Goal: Connect with others: Share content

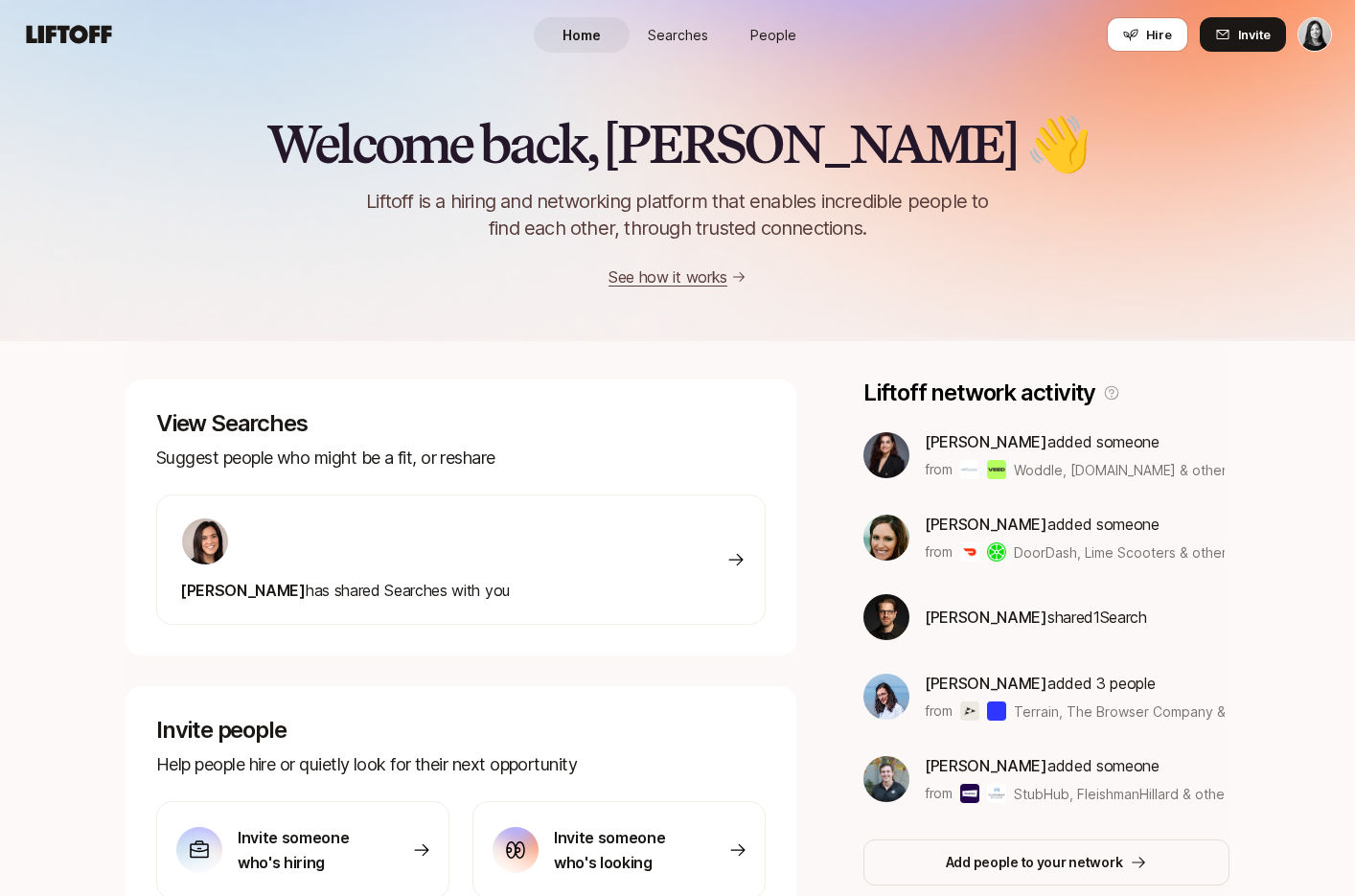
click at [803, 46] on link "People" at bounding box center [774, 35] width 96 height 36
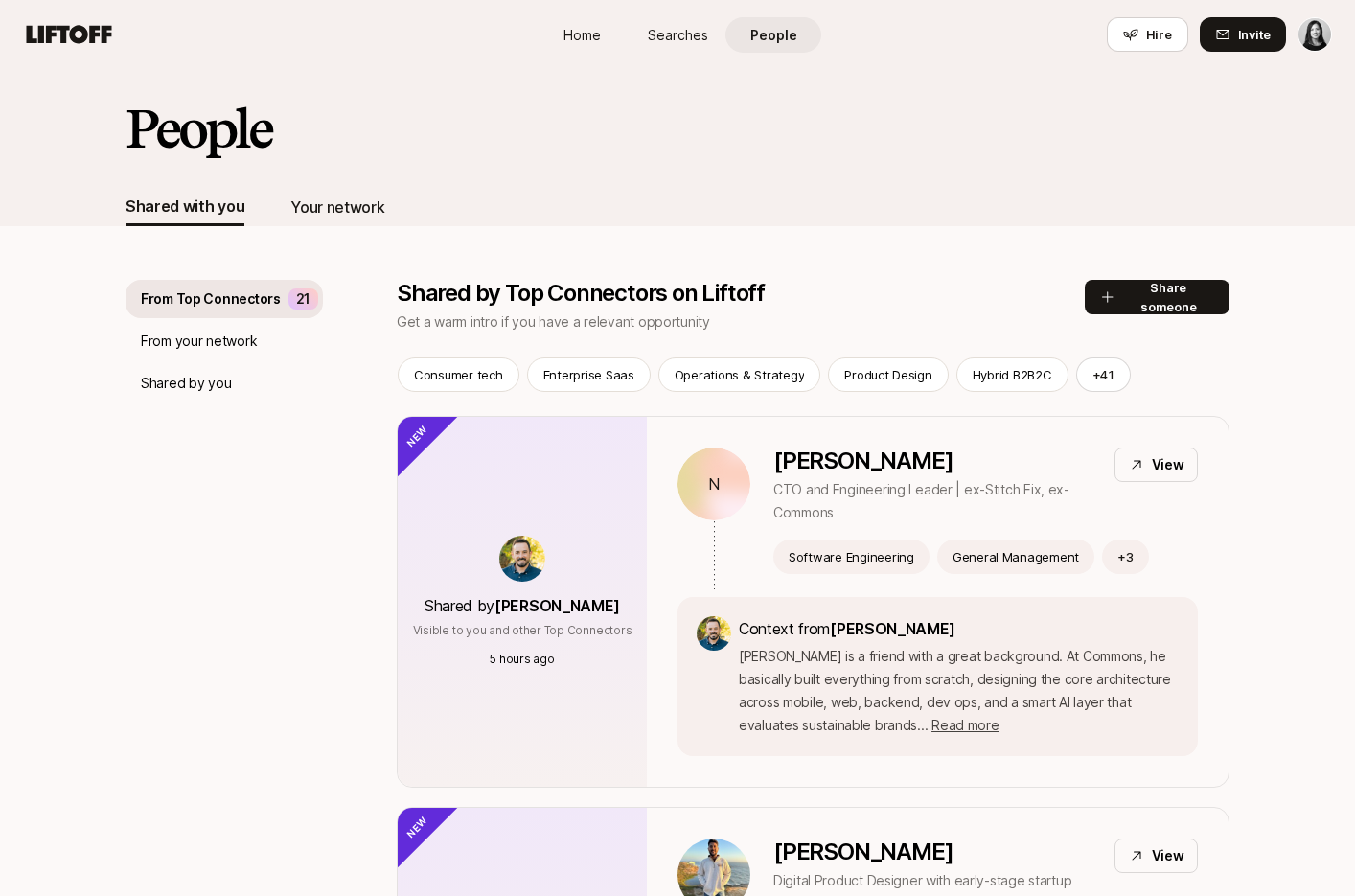
click at [309, 209] on div "Your network" at bounding box center [338, 206] width 94 height 25
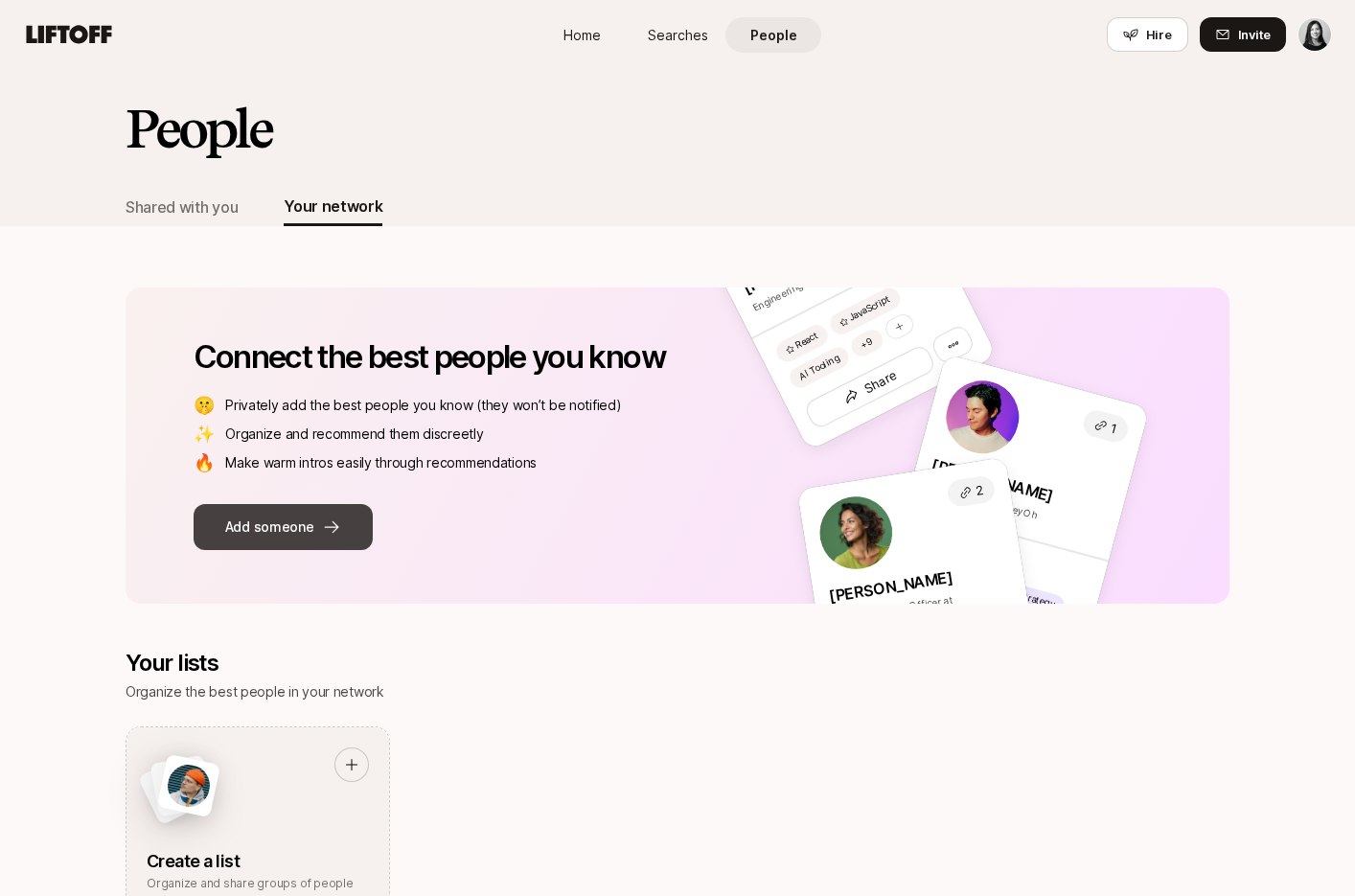
click at [306, 525] on button "Add someone" at bounding box center [283, 527] width 179 height 46
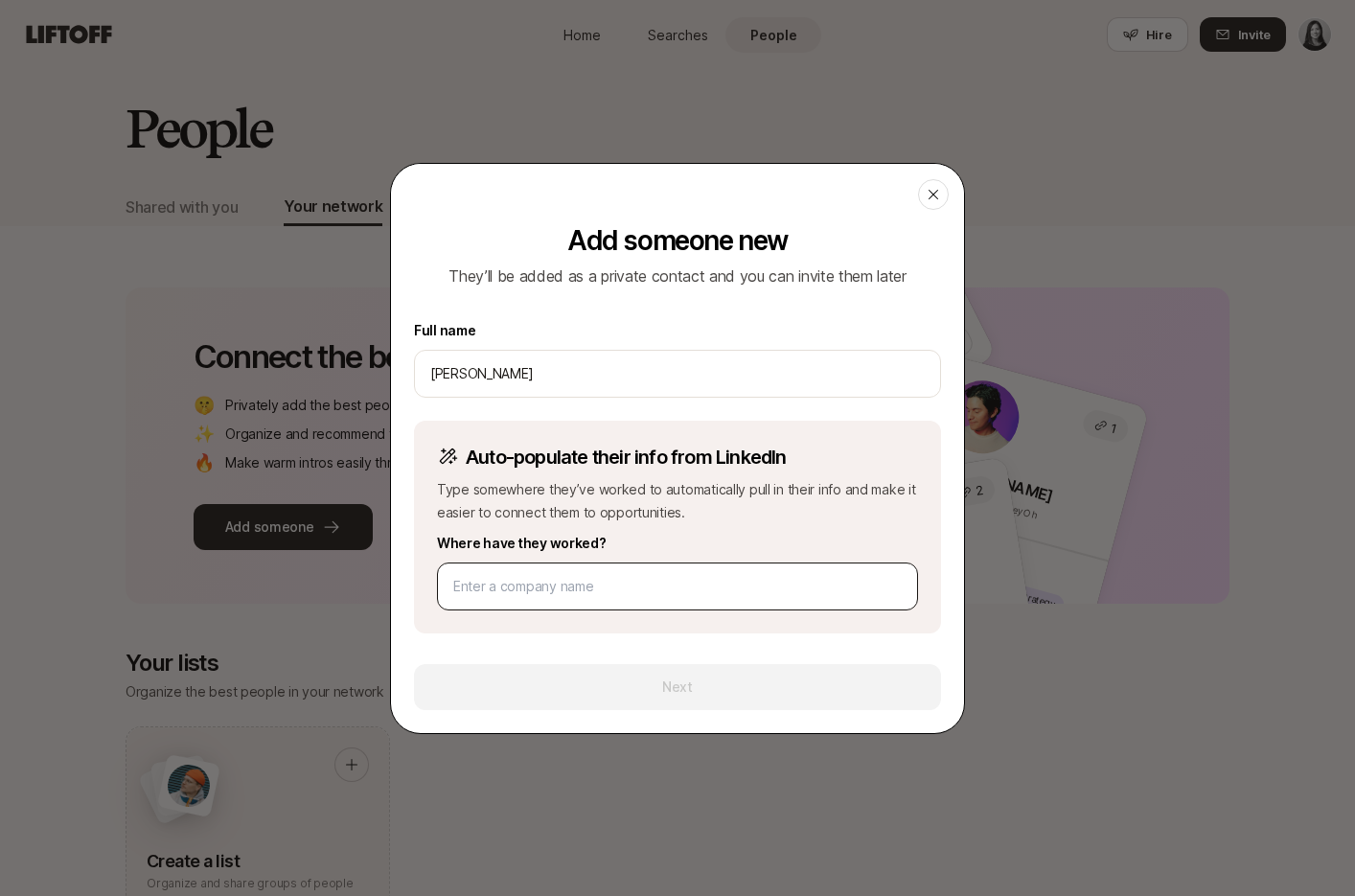
type input "[PERSON_NAME]"
click at [532, 581] on input at bounding box center [677, 586] width 449 height 23
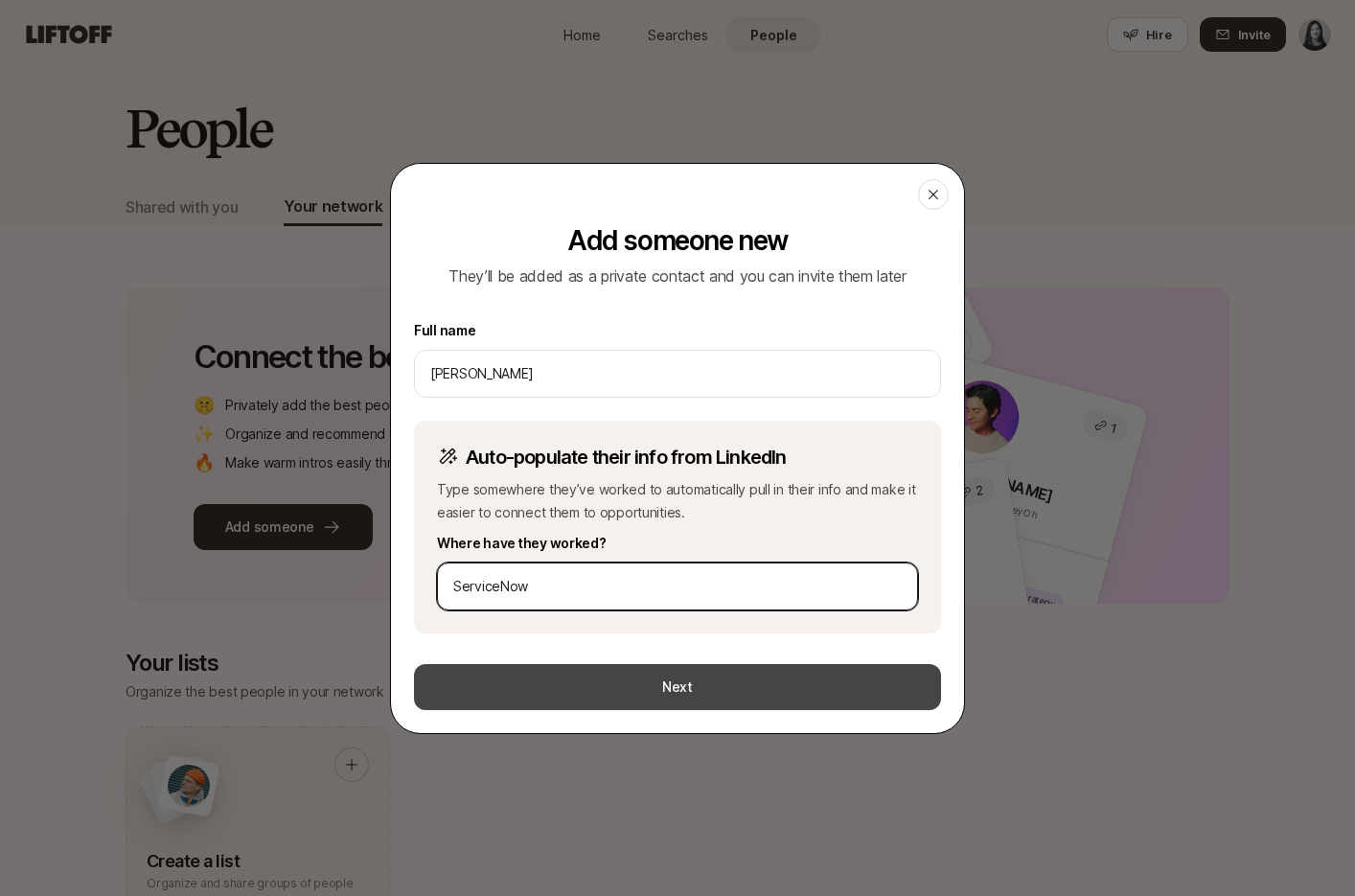
type input "ServiceNow"
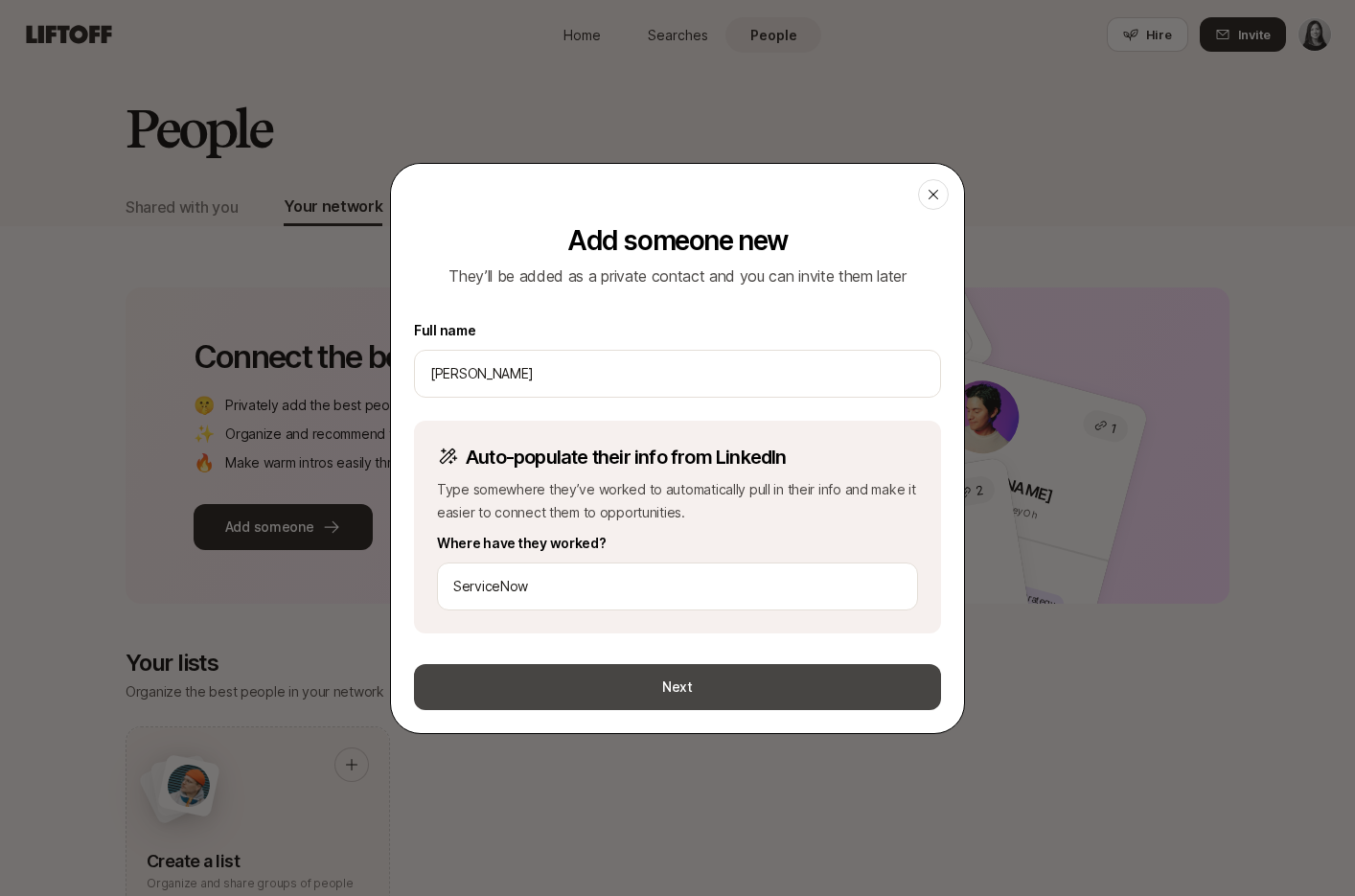
click at [682, 684] on button "Next" at bounding box center [677, 687] width 527 height 46
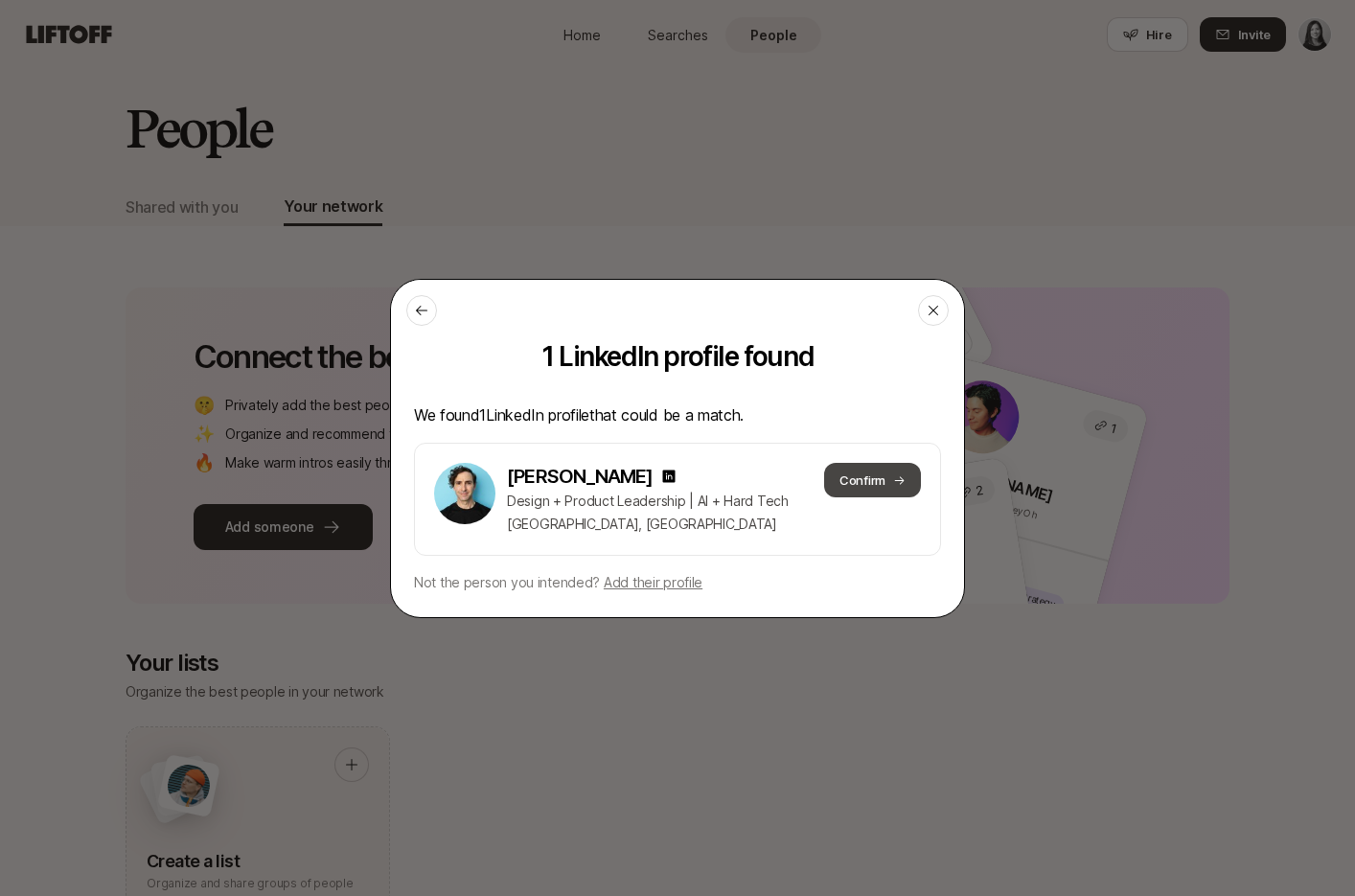
click at [873, 479] on button "Confirm" at bounding box center [872, 480] width 97 height 35
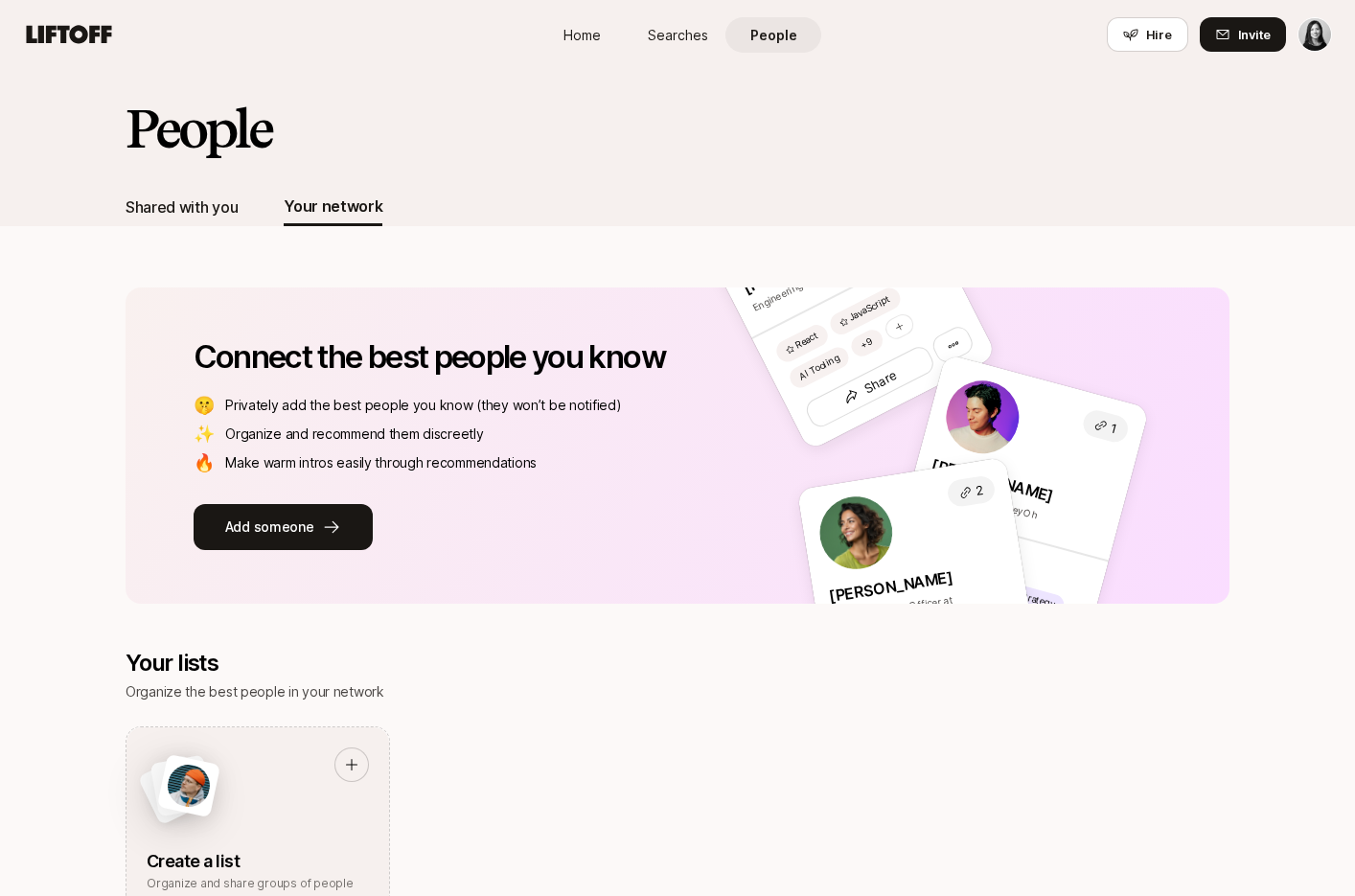
click at [198, 218] on div "Shared with you" at bounding box center [181, 206] width 113 height 25
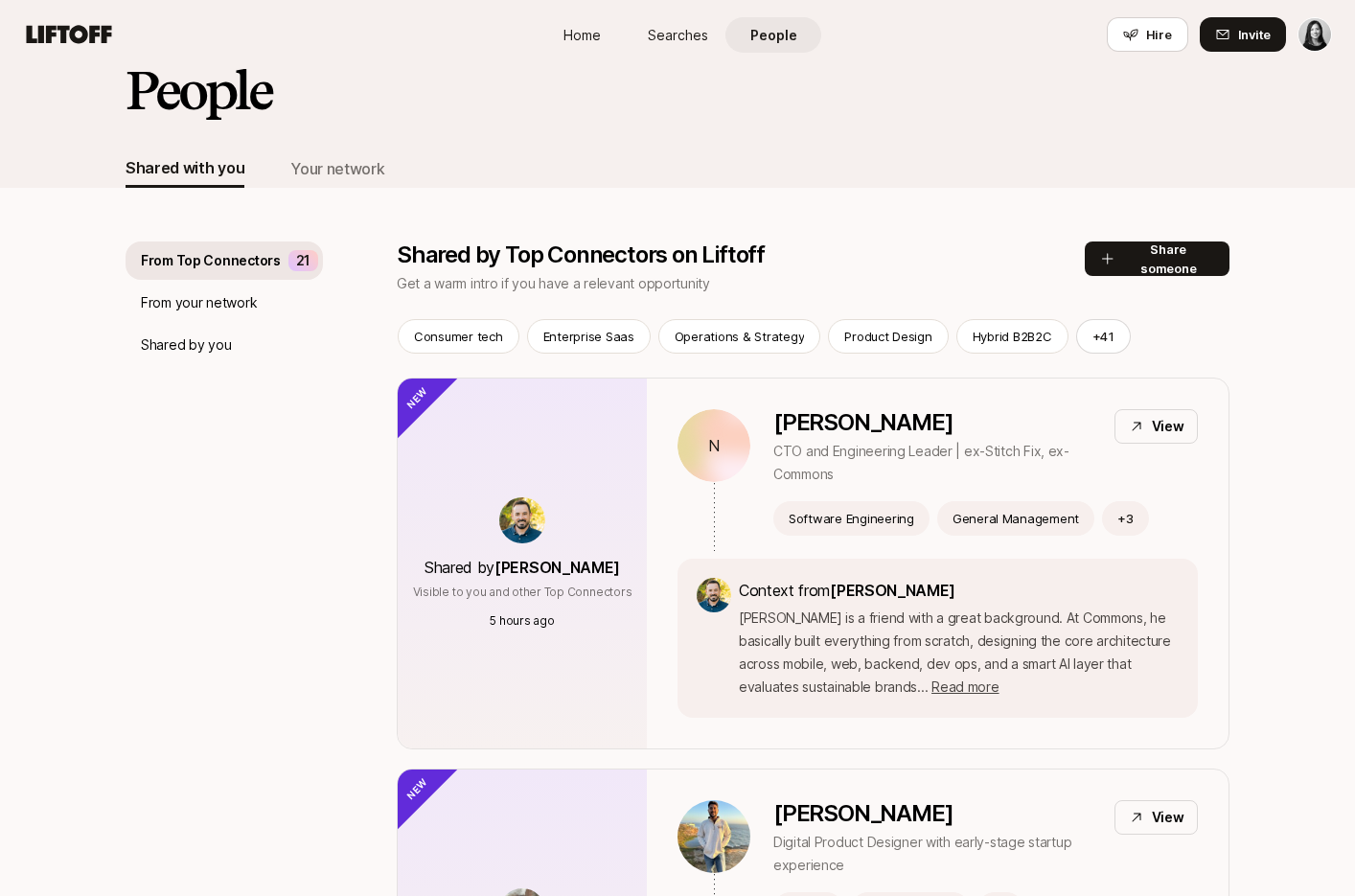
scroll to position [39, 0]
click at [1124, 269] on button "Share someone" at bounding box center [1157, 258] width 144 height 35
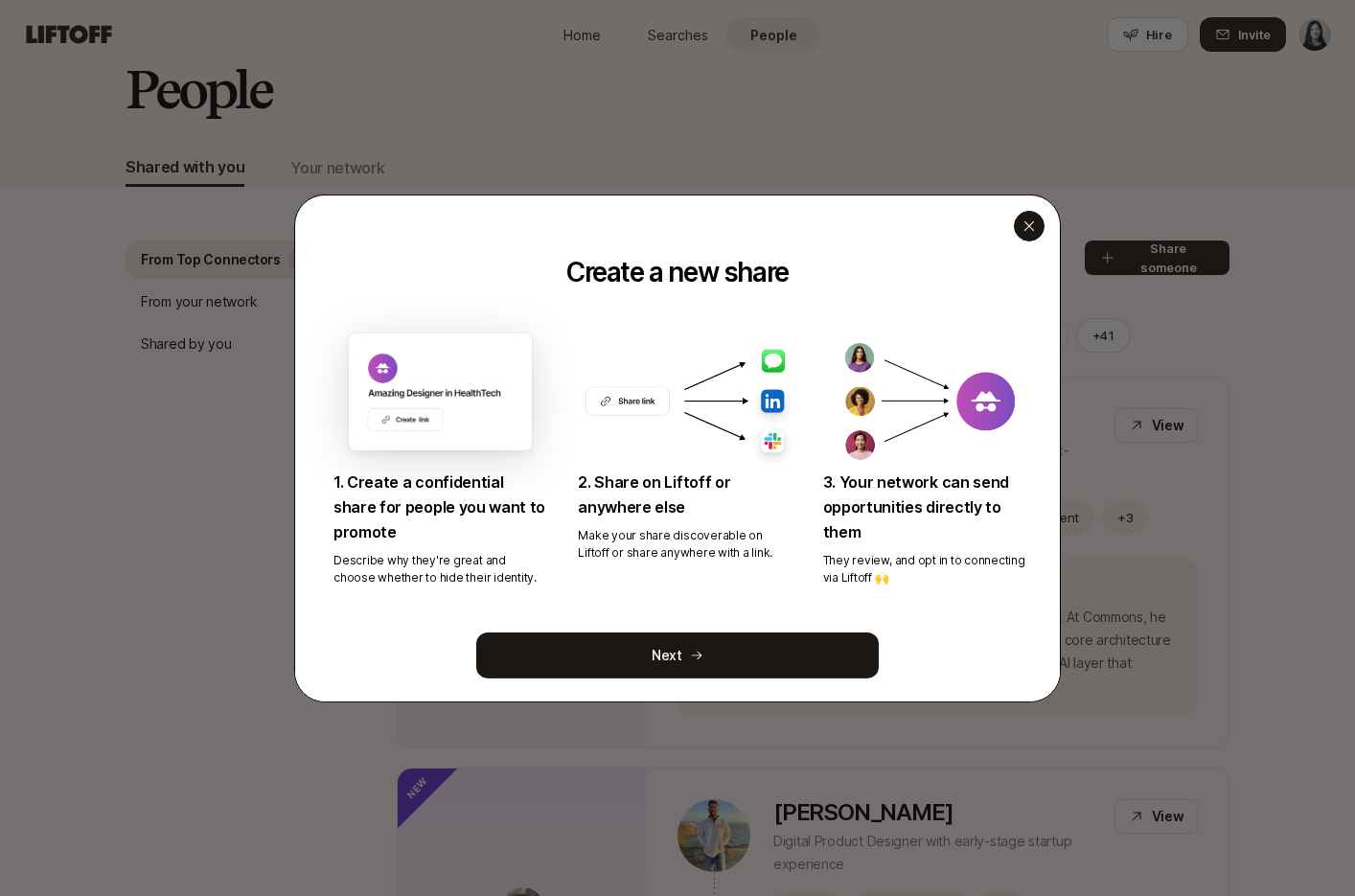
click at [1022, 219] on icon "button" at bounding box center [1028, 225] width 15 height 15
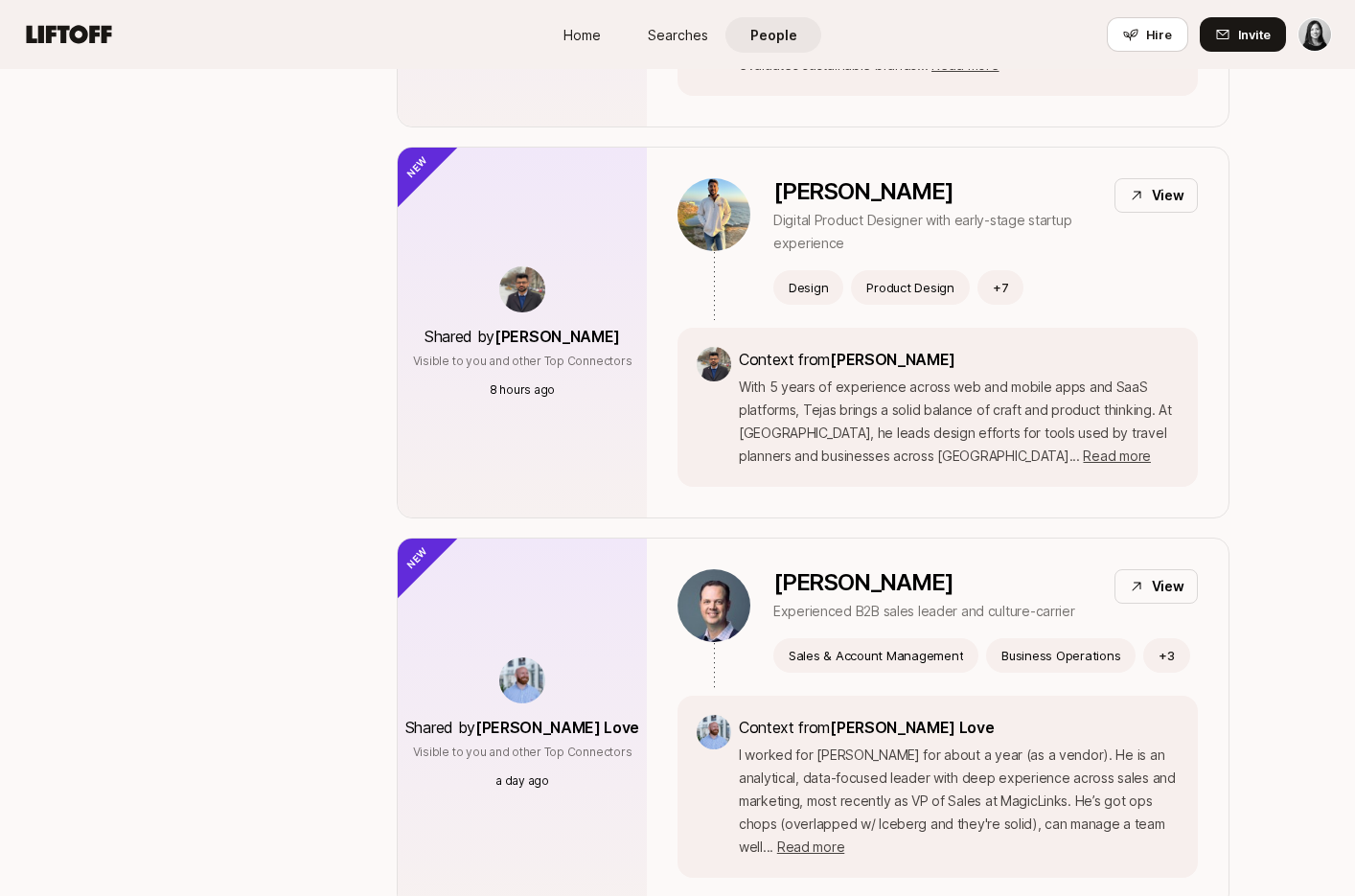
scroll to position [162, 0]
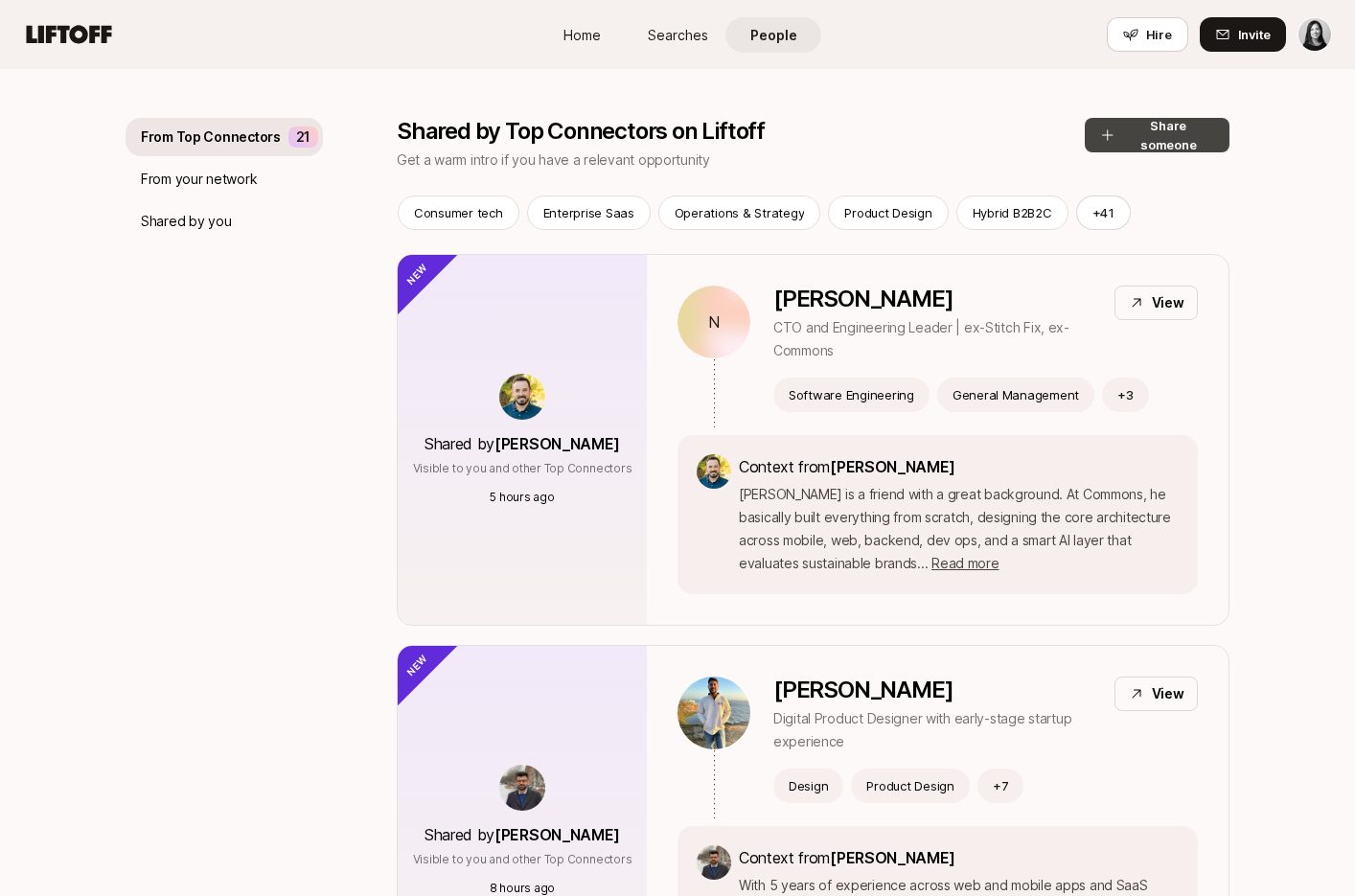
click at [1134, 137] on button "Share someone" at bounding box center [1157, 134] width 144 height 35
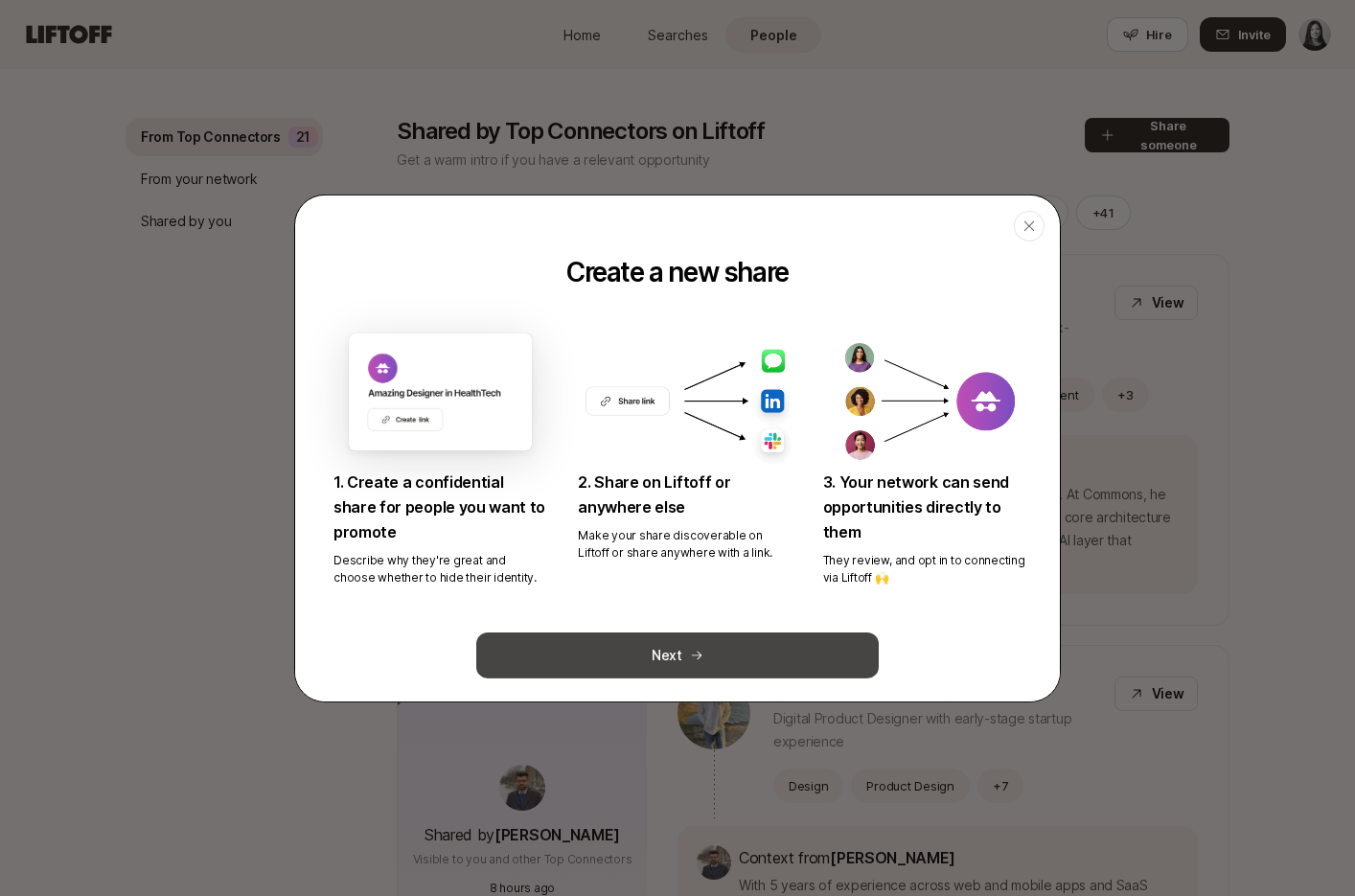
click at [617, 660] on button "Next" at bounding box center [677, 655] width 402 height 46
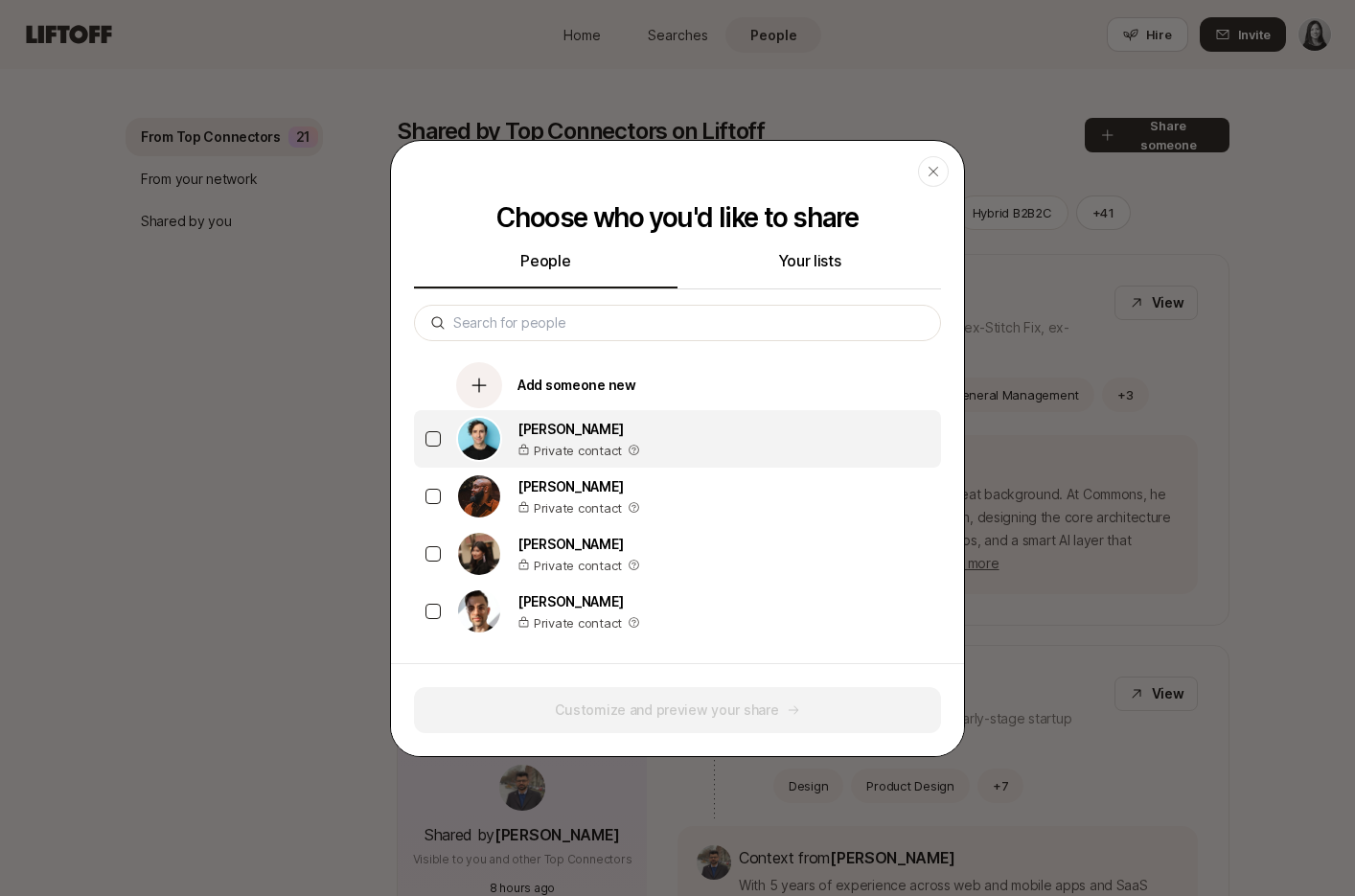
click at [433, 441] on button "button" at bounding box center [432, 438] width 15 height 15
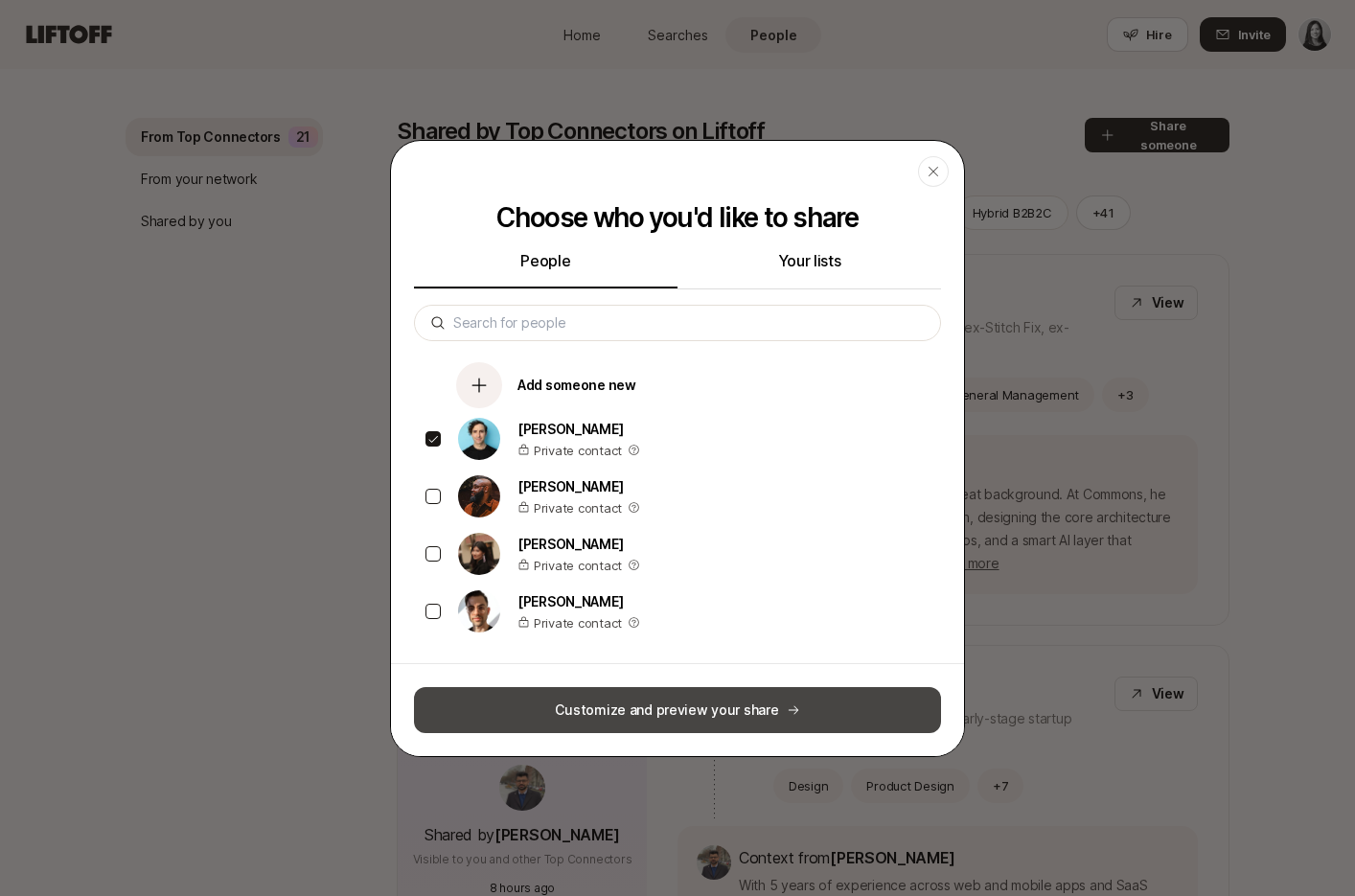
click at [576, 708] on button "Customize and preview your share" at bounding box center [677, 710] width 527 height 46
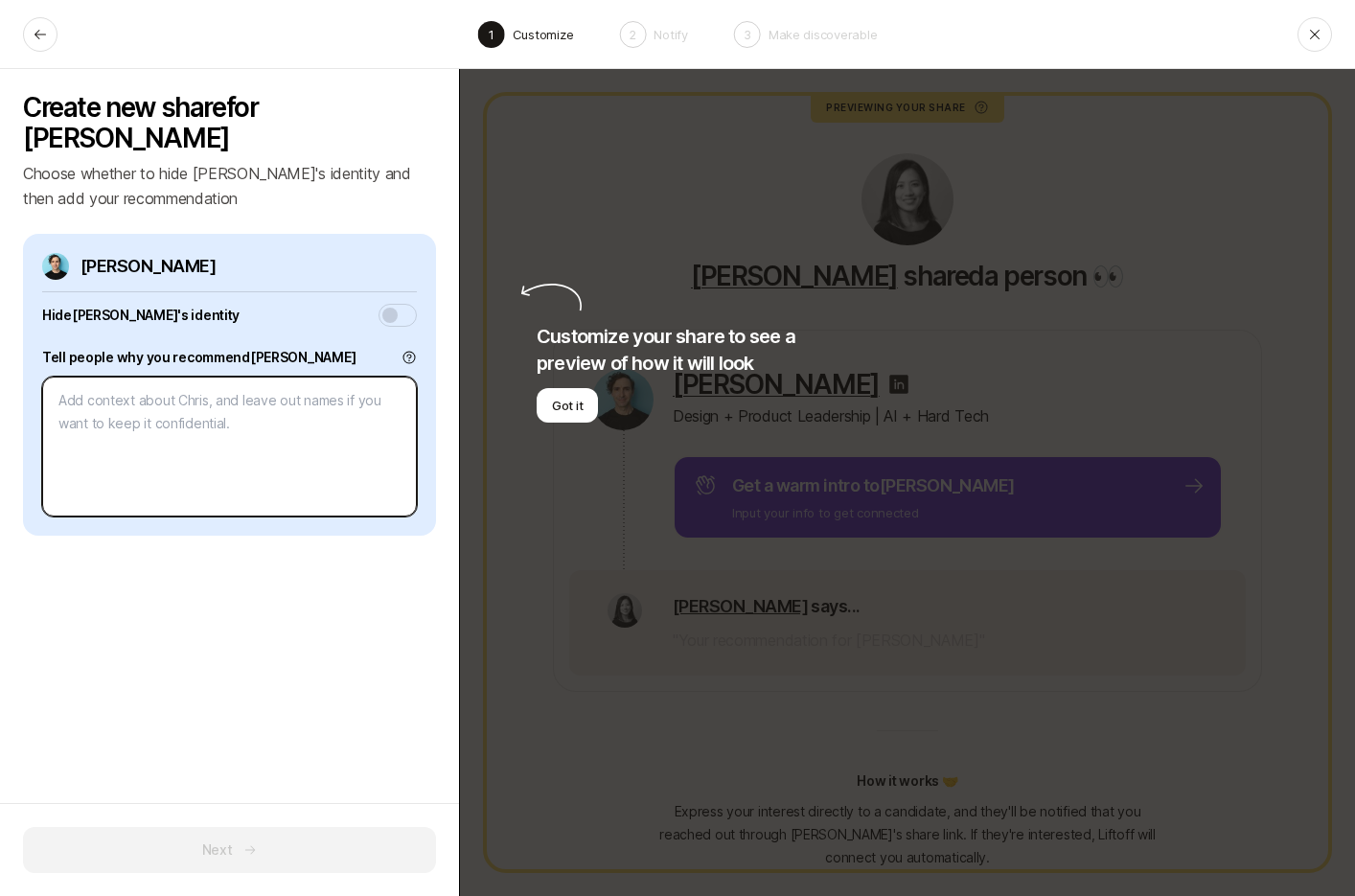
type textarea "x"
click at [286, 411] on textarea at bounding box center [229, 446] width 374 height 140
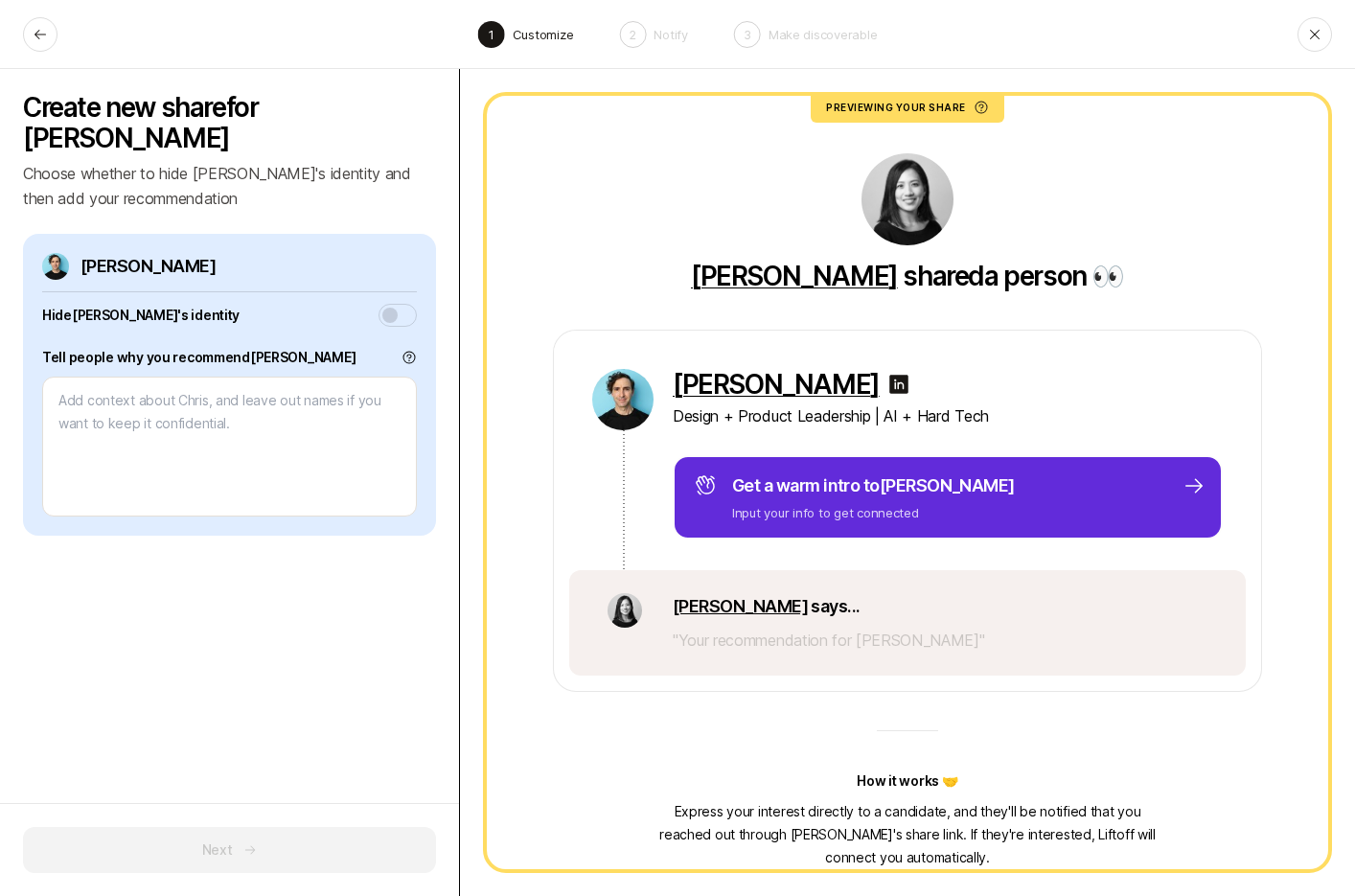
click at [749, 644] on p "" Your recommendation for [PERSON_NAME] "" at bounding box center [829, 640] width 313 height 25
click at [727, 644] on p "" Your recommendation for [PERSON_NAME] "" at bounding box center [829, 640] width 313 height 25
click at [314, 430] on textarea at bounding box center [229, 446] width 374 height 140
